Goal: Information Seeking & Learning: Learn about a topic

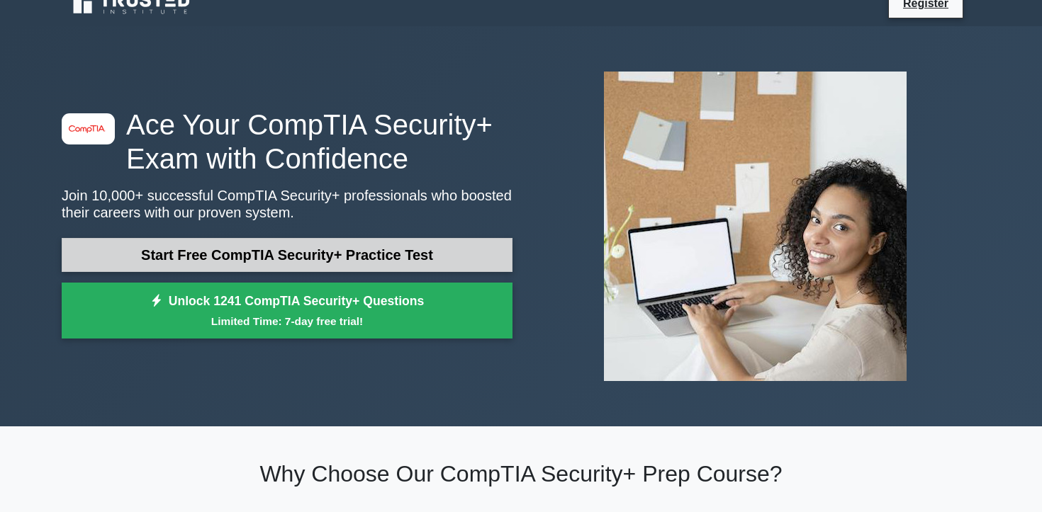
scroll to position [23, 0]
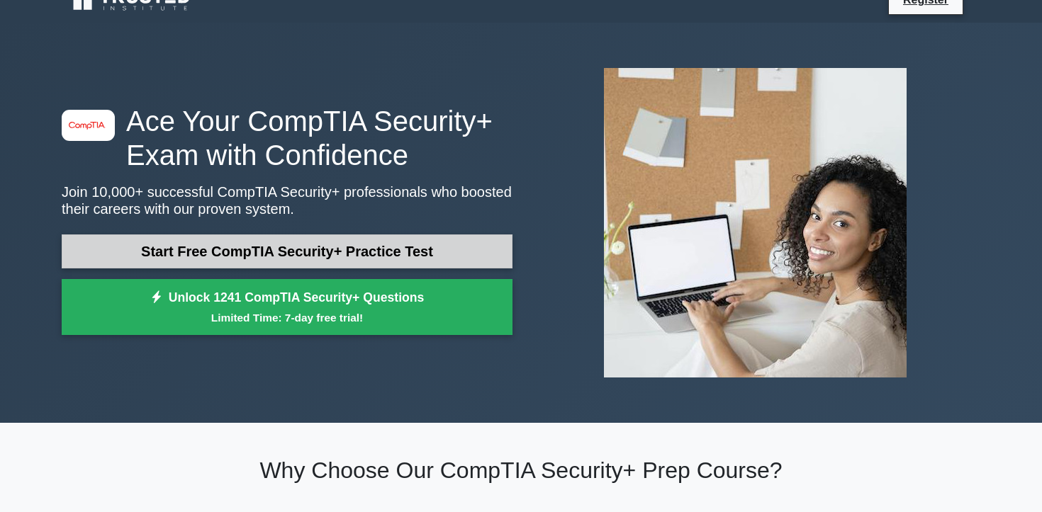
click at [285, 250] on link "Start Free CompTIA Security+ Practice Test" at bounding box center [287, 252] width 451 height 34
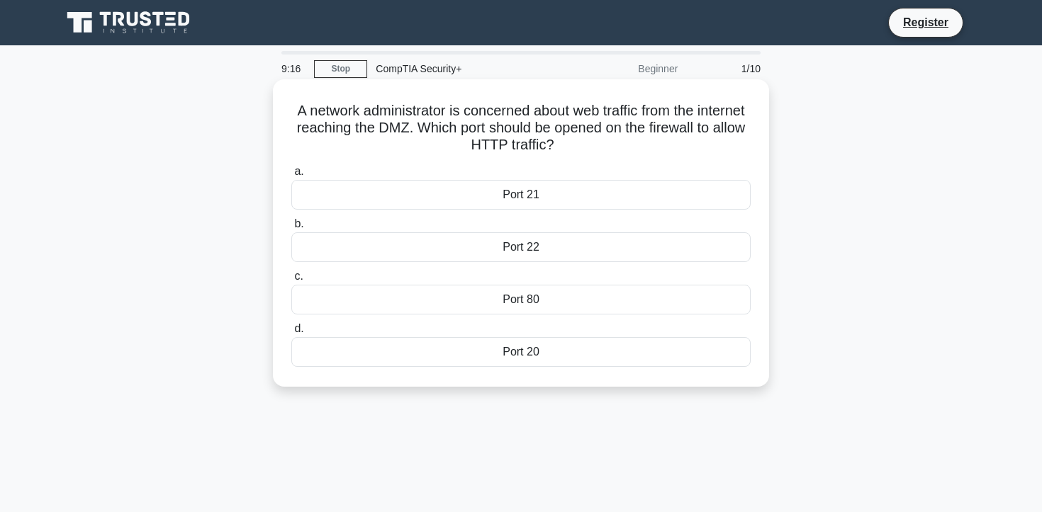
click at [463, 290] on div "Port 80" at bounding box center [520, 300] width 459 height 30
click at [291, 281] on input "c. Port 80" at bounding box center [291, 276] width 0 height 9
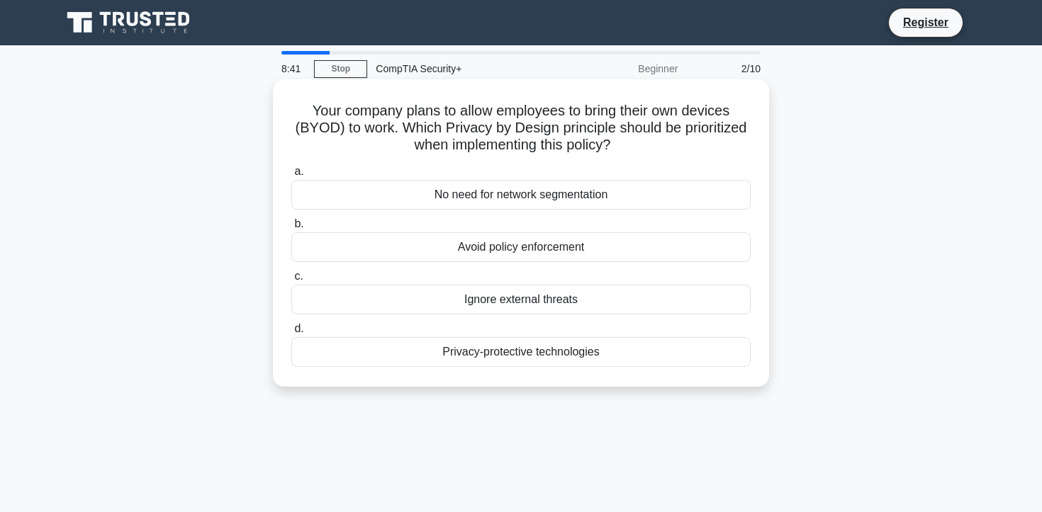
click at [541, 352] on div "Privacy-protective technologies" at bounding box center [520, 352] width 459 height 30
click at [291, 334] on input "d. Privacy-protective technologies" at bounding box center [291, 329] width 0 height 9
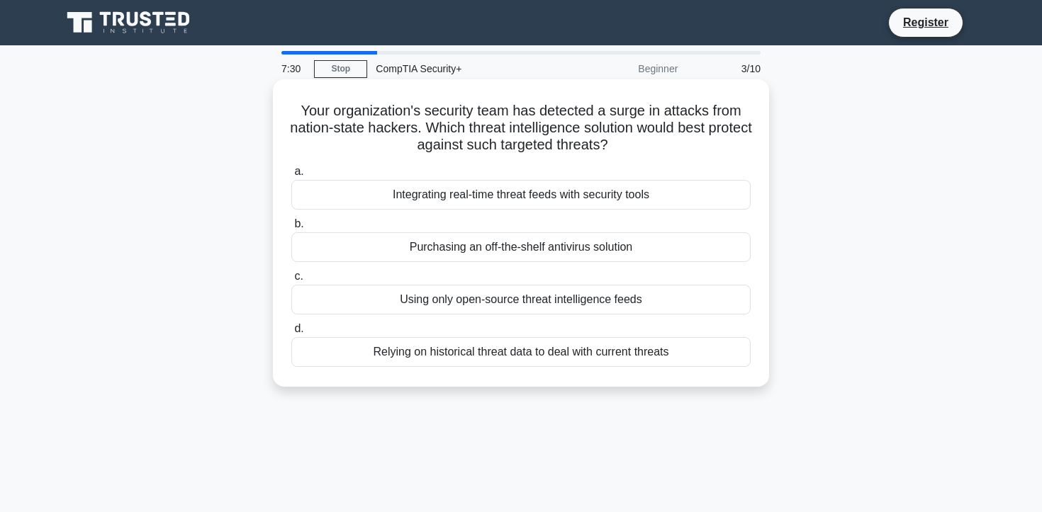
click at [549, 196] on div "Integrating real-time threat feeds with security tools" at bounding box center [520, 195] width 459 height 30
click at [291, 177] on input "a. Integrating real-time threat feeds with security tools" at bounding box center [291, 171] width 0 height 9
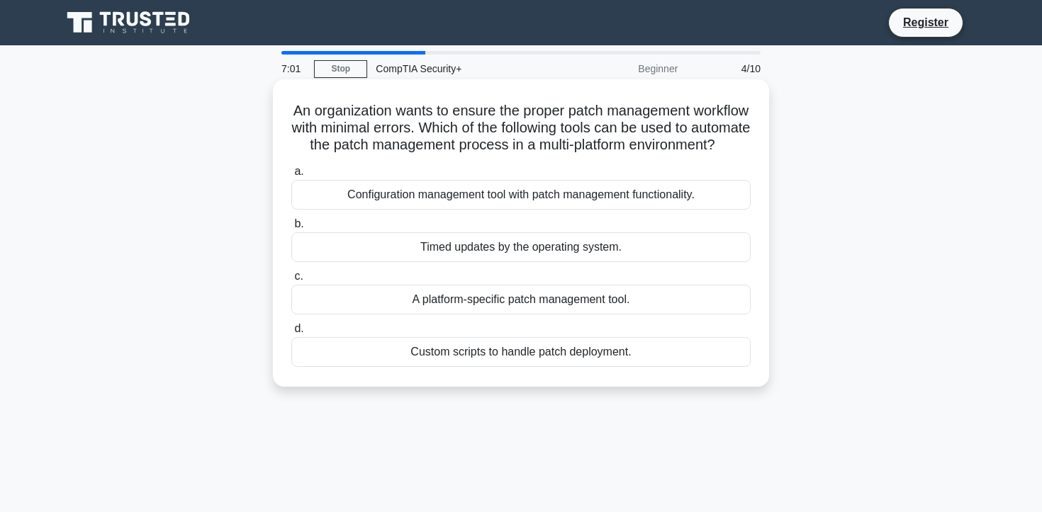
click at [549, 367] on div "Custom scripts to handle patch deployment." at bounding box center [520, 352] width 459 height 30
click at [291, 334] on input "d. Custom scripts to handle patch deployment." at bounding box center [291, 329] width 0 height 9
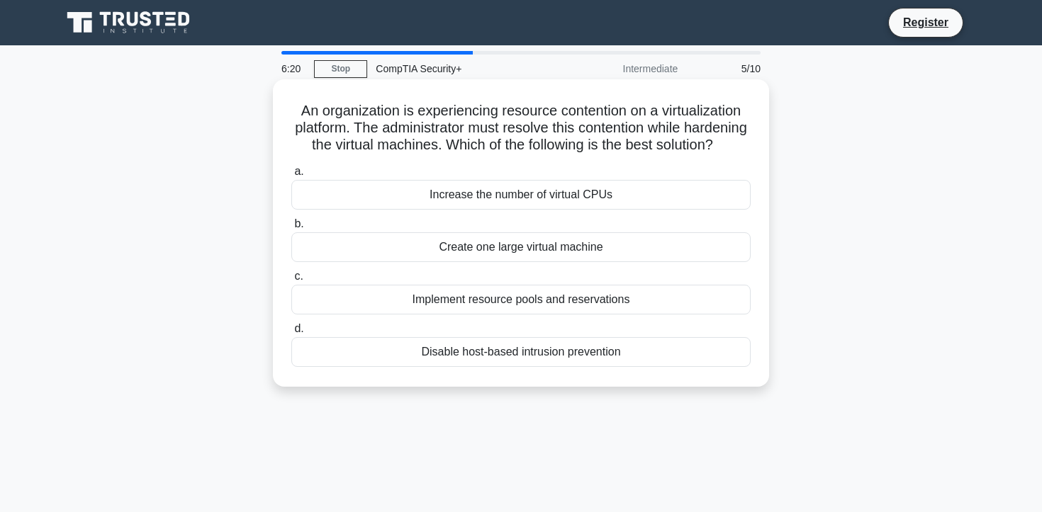
click at [532, 298] on div "Implement resource pools and reservations" at bounding box center [520, 300] width 459 height 30
click at [291, 281] on input "c. Implement resource pools and reservations" at bounding box center [291, 276] width 0 height 9
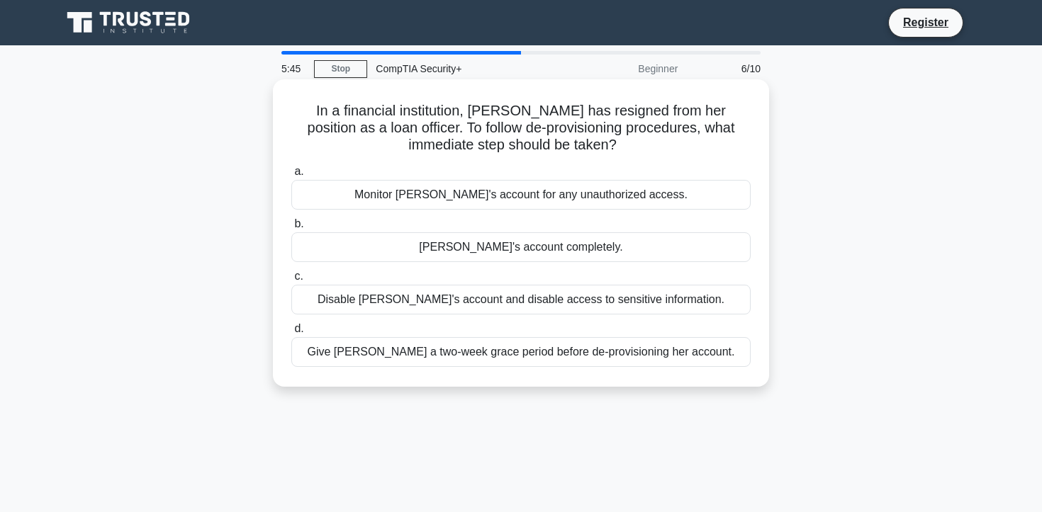
click at [525, 296] on div "Disable Alice's account and disable access to sensitive information." at bounding box center [520, 300] width 459 height 30
click at [291, 281] on input "c. Disable Alice's account and disable access to sensitive information." at bounding box center [291, 276] width 0 height 9
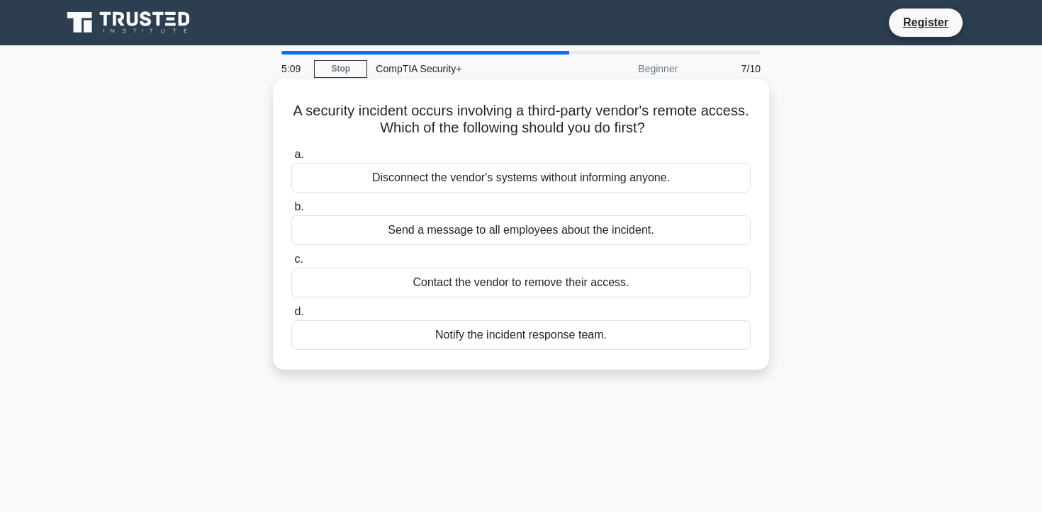
click at [537, 333] on div "Notify the incident response team." at bounding box center [520, 335] width 459 height 30
click at [291, 317] on input "d. Notify the incident response team." at bounding box center [291, 312] width 0 height 9
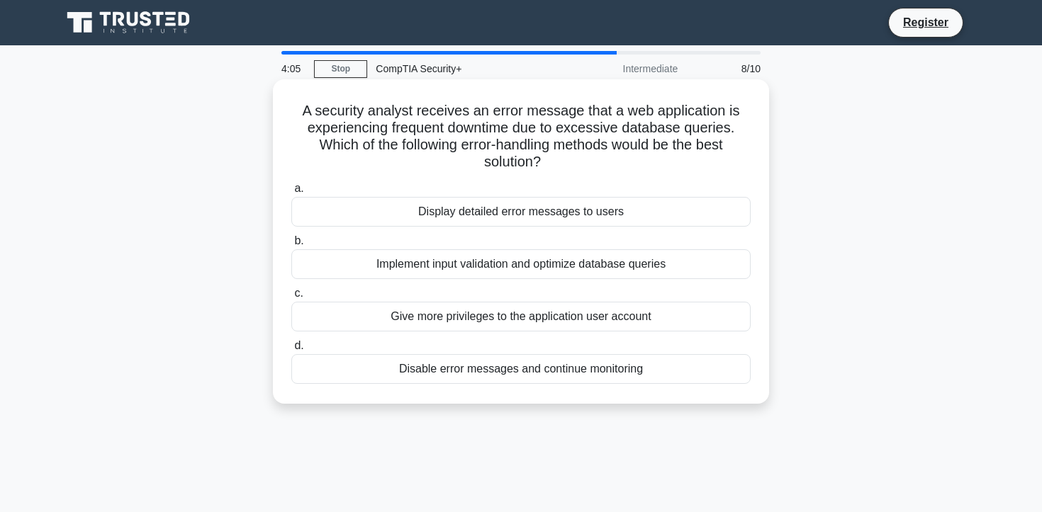
click at [474, 212] on div "Display detailed error messages to users" at bounding box center [520, 212] width 459 height 30
click at [291, 194] on input "a. Display detailed error messages to users" at bounding box center [291, 188] width 0 height 9
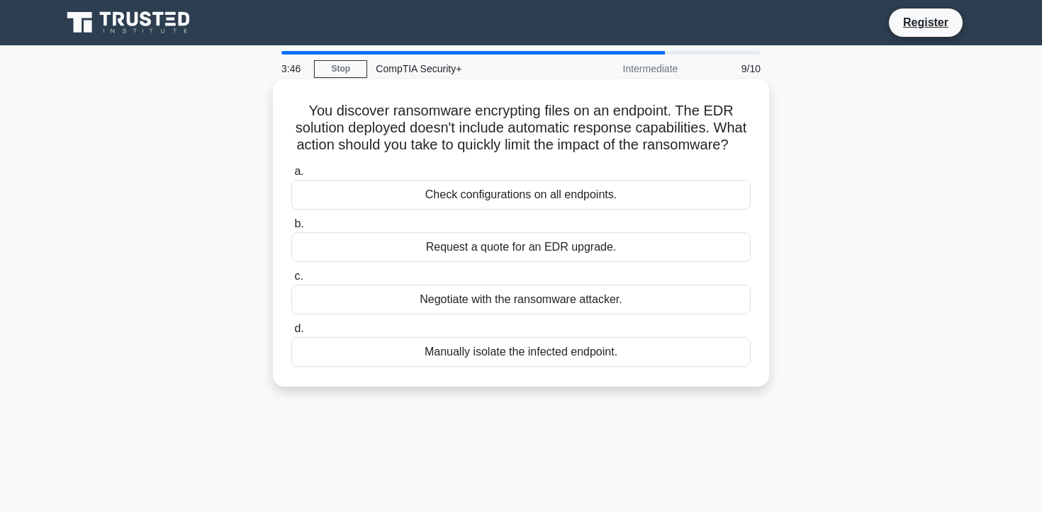
click at [507, 356] on div "Manually isolate the infected endpoint." at bounding box center [520, 352] width 459 height 30
click at [291, 334] on input "d. Manually isolate the infected endpoint." at bounding box center [291, 329] width 0 height 9
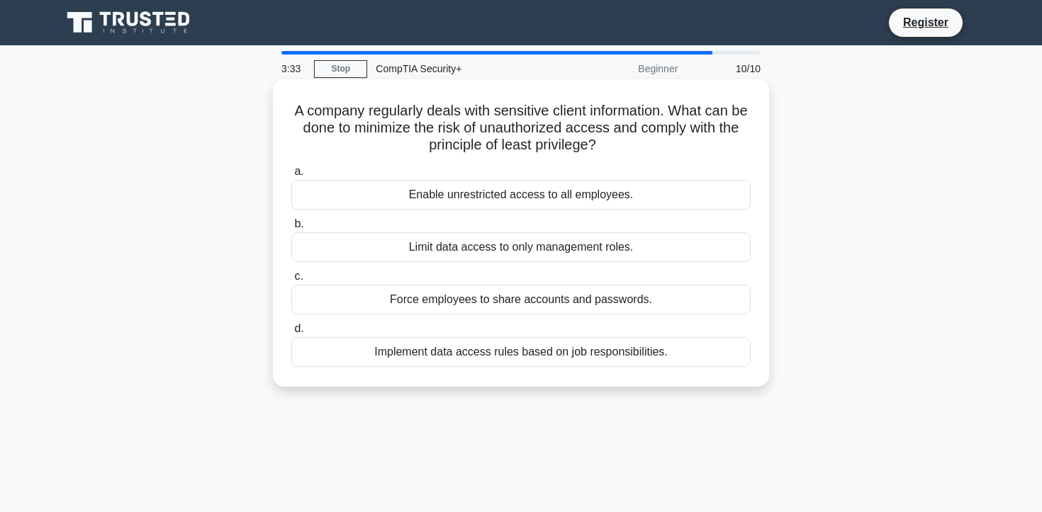
click at [553, 346] on div "Implement data access rules based on job responsibilities." at bounding box center [520, 352] width 459 height 30
click at [291, 334] on input "d. Implement data access rules based on job responsibilities." at bounding box center [291, 329] width 0 height 9
